Goal: Information Seeking & Learning: Find specific page/section

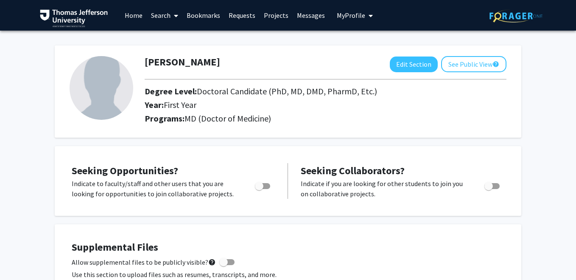
click at [165, 14] on link "Search" at bounding box center [165, 15] width 36 height 30
click at [167, 37] on span "Faculty/Staff" at bounding box center [178, 39] width 62 height 17
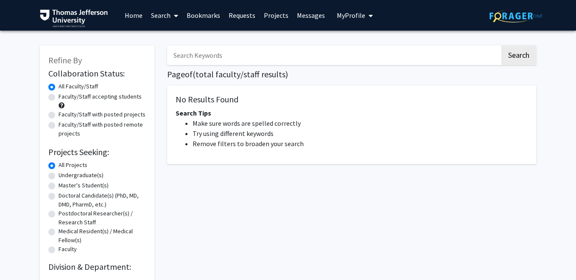
click at [193, 55] on input "Search Keywords" at bounding box center [333, 55] width 333 height 20
click at [502, 45] on button "Search" at bounding box center [519, 55] width 35 height 20
click at [509, 58] on button "Search" at bounding box center [519, 55] width 35 height 20
click at [303, 59] on input "Physiology" at bounding box center [333, 55] width 333 height 20
click at [502, 45] on button "Search" at bounding box center [519, 55] width 35 height 20
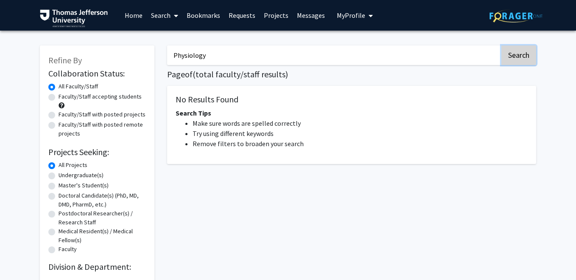
click at [505, 60] on button "Search" at bounding box center [519, 55] width 35 height 20
click at [508, 55] on button "Search" at bounding box center [519, 55] width 35 height 20
drag, startPoint x: 217, startPoint y: 55, endPoint x: 165, endPoint y: 50, distance: 52.5
click at [165, 50] on div "Physiology Search Page of ( total faculty/staff results) No Results Found Searc…" at bounding box center [352, 160] width 382 height 247
type input "surgery"
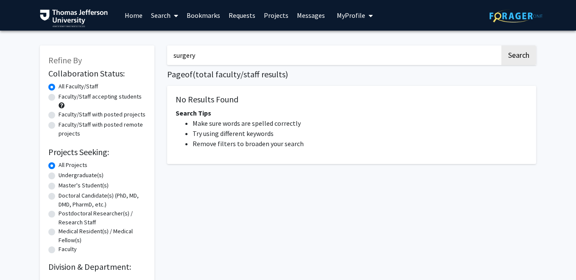
click at [502, 45] on button "Search" at bounding box center [519, 55] width 35 height 20
click at [508, 58] on button "Search" at bounding box center [519, 55] width 35 height 20
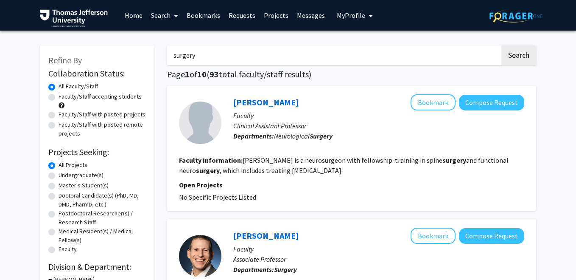
drag, startPoint x: 212, startPoint y: 59, endPoint x: 157, endPoint y: 59, distance: 54.7
type input "physiology"
click at [502, 45] on button "Search" at bounding box center [519, 55] width 35 height 20
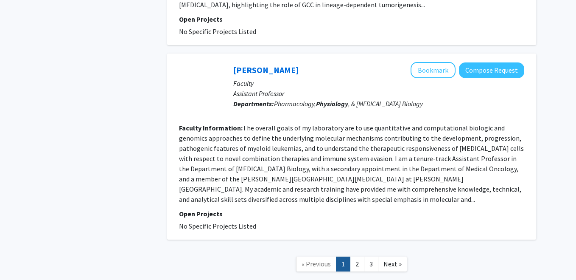
scroll to position [1876, 0]
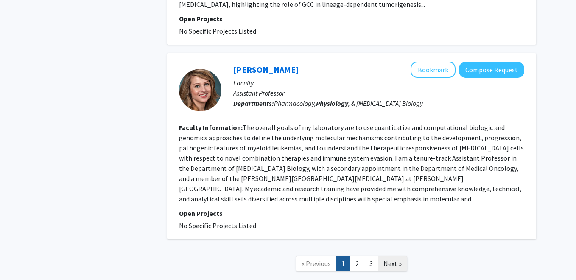
click at [390, 259] on span "Next »" at bounding box center [393, 263] width 18 height 8
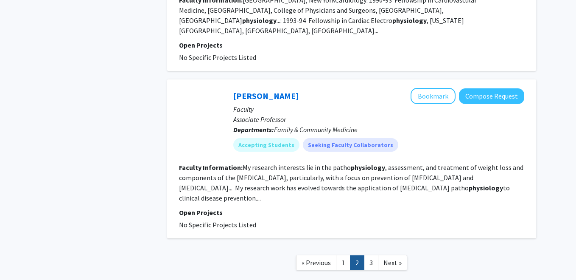
scroll to position [1456, 0]
